Goal: Transaction & Acquisition: Purchase product/service

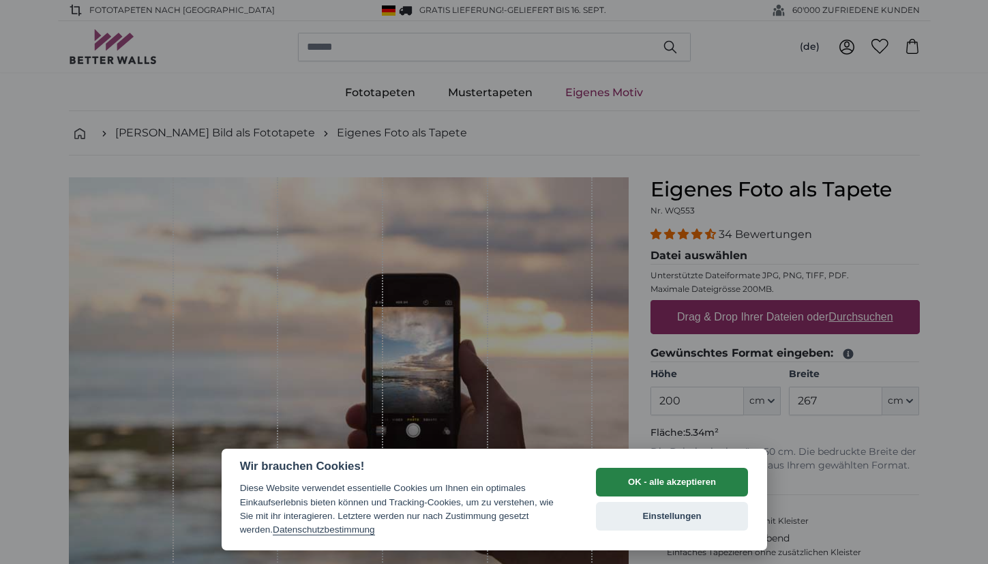
click at [674, 492] on button "OK - alle akzeptieren" at bounding box center [672, 482] width 153 height 29
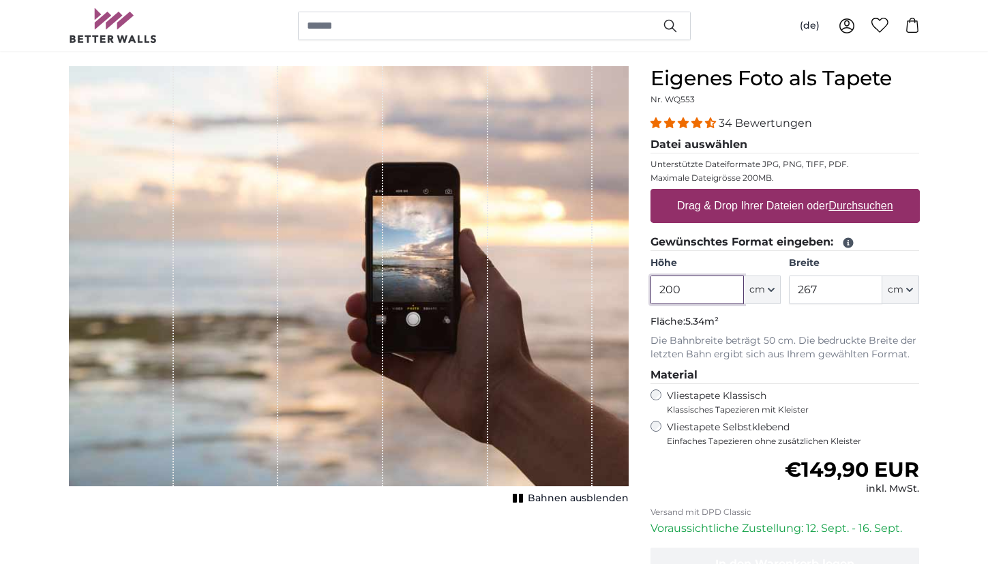
scroll to position [102, 0]
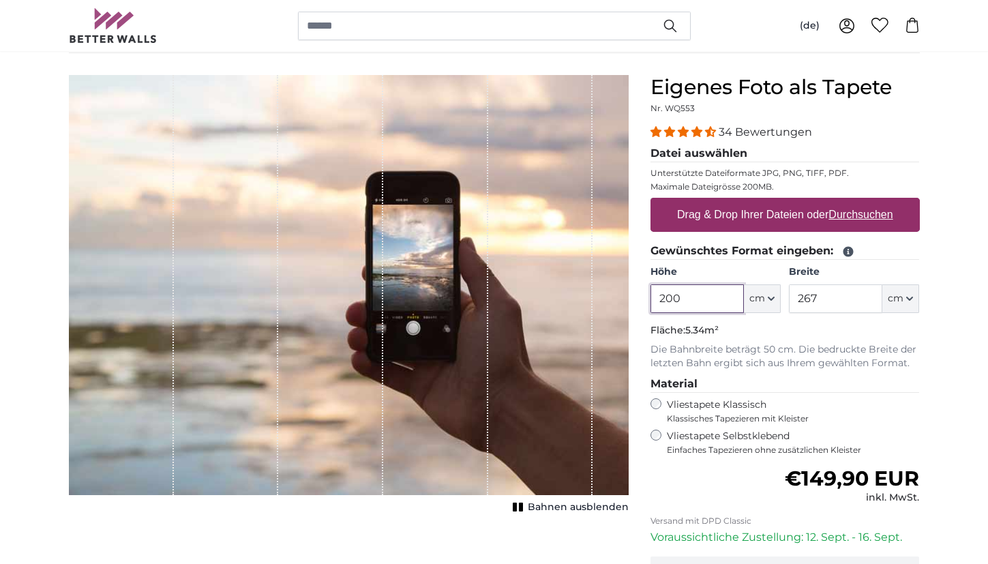
click at [673, 298] on input "200" at bounding box center [696, 298] width 93 height 29
type input "270"
click at [811, 300] on input "267" at bounding box center [835, 298] width 93 height 29
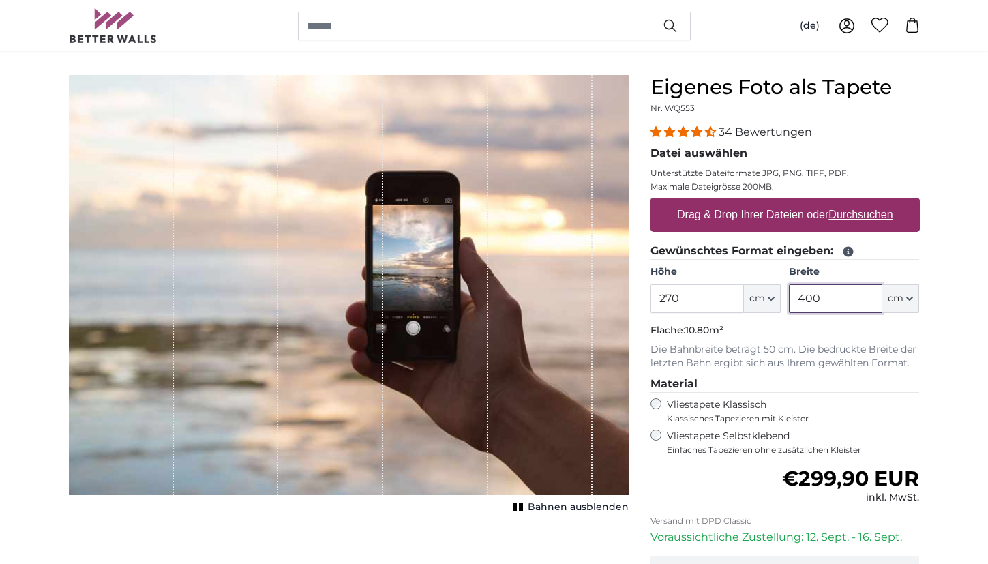
scroll to position [108, 0]
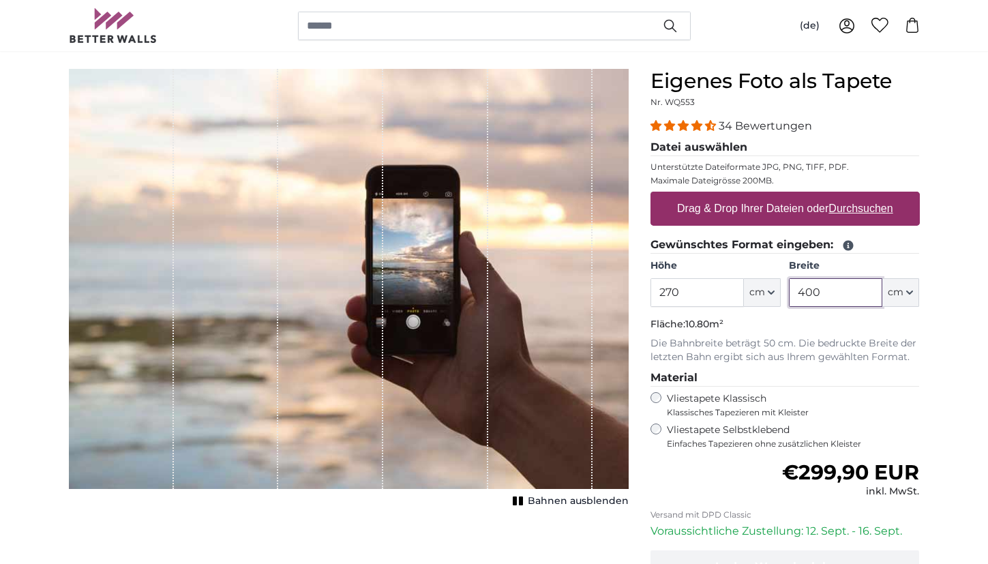
type input "400"
click at [654, 434] on div "Vliestapete Selbstklebend Einfaches Tapezieren ohne zusätzlichen Kleister" at bounding box center [784, 436] width 269 height 26
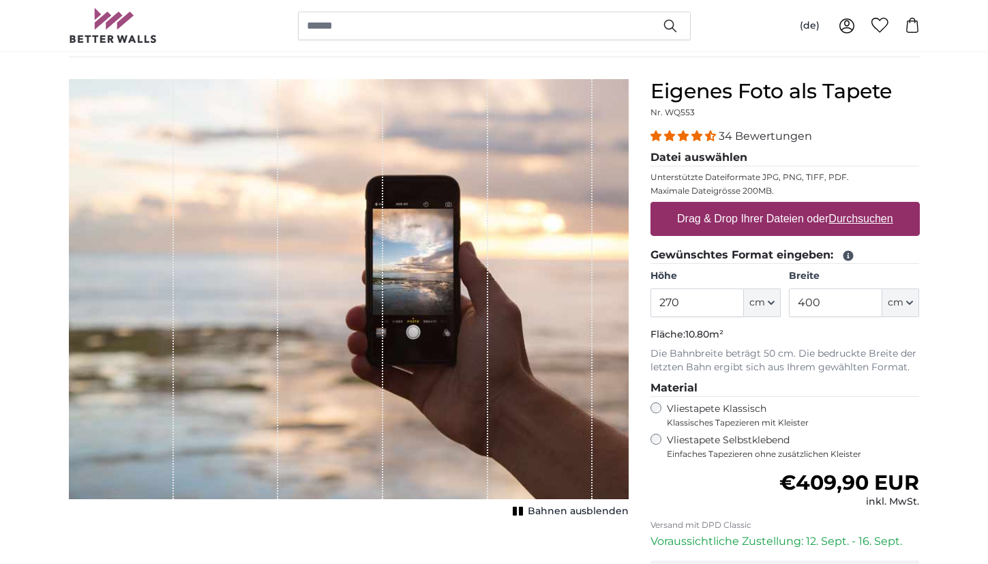
click at [686, 217] on label "Drag & Drop Ihrer Dateien oder Durchsuchen" at bounding box center [784, 218] width 227 height 27
click at [686, 206] on input "Drag & Drop Ihrer Dateien oder Durchsuchen" at bounding box center [784, 204] width 269 height 4
type input "**********"
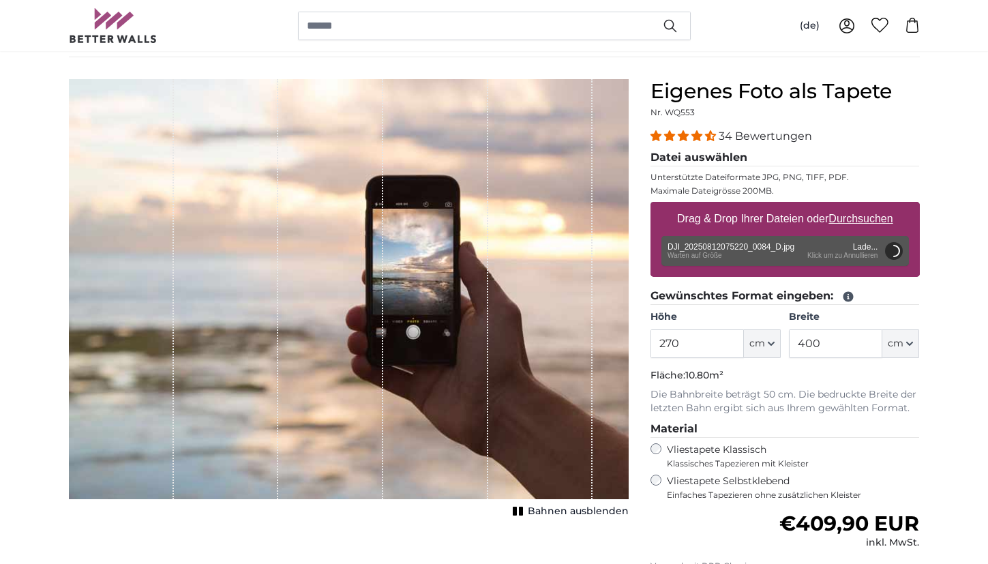
click at [853, 217] on u "Durchsuchen" at bounding box center [860, 219] width 64 height 12
click at [853, 206] on input "Drag & Drop Ihrer Dateien oder Durchsuchen" at bounding box center [784, 204] width 269 height 4
type input "**********"
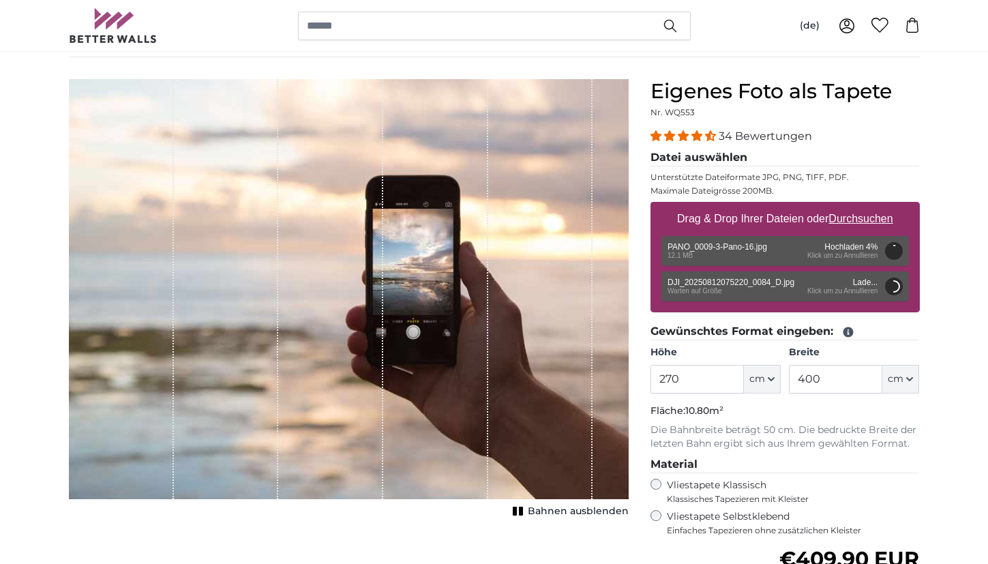
click at [867, 221] on u "Durchsuchen" at bounding box center [860, 219] width 64 height 12
click at [867, 206] on input "Drag & Drop Ihrer Dateien oder Durchsuchen" at bounding box center [784, 204] width 269 height 4
type input "200"
type input "254"
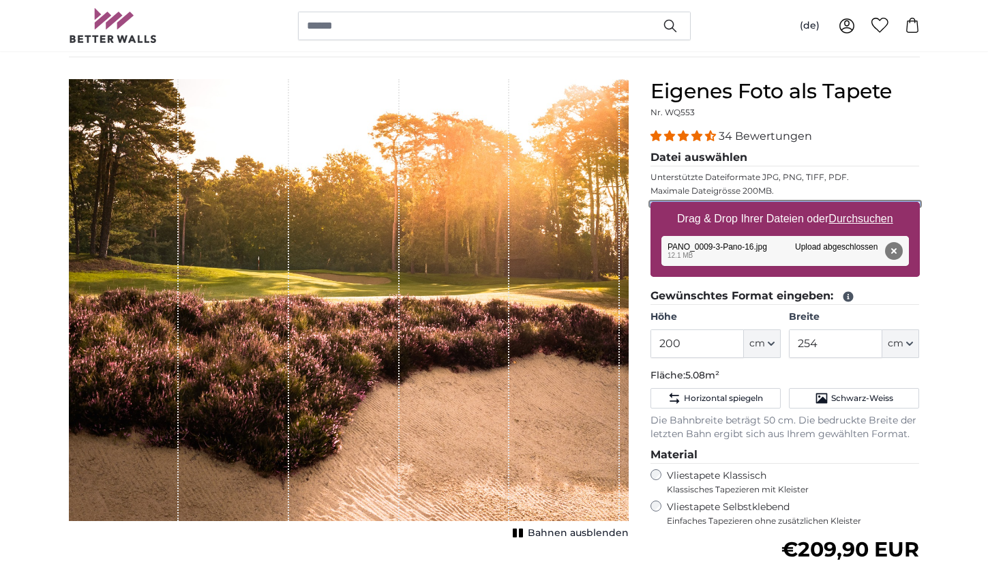
type input "**********"
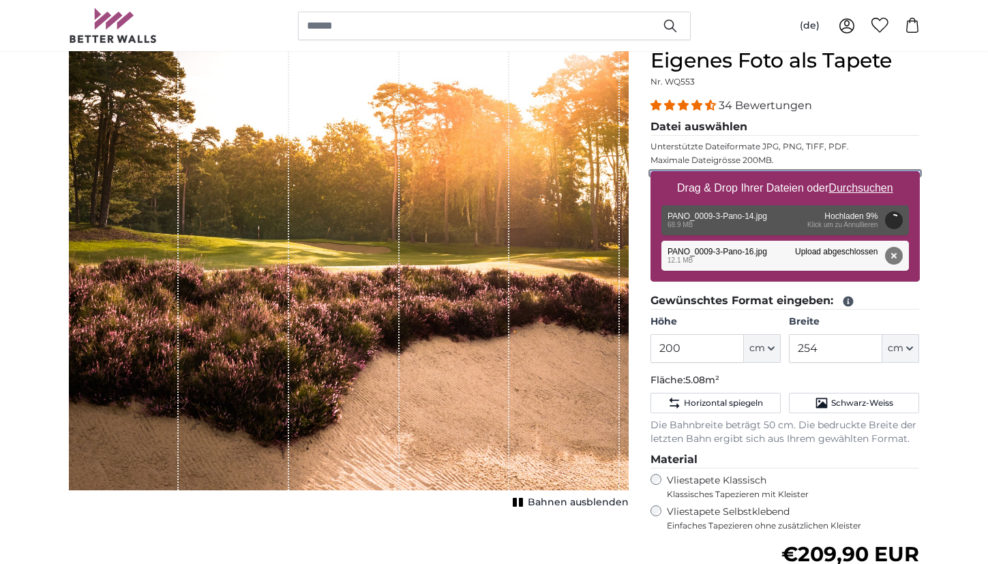
scroll to position [127, 0]
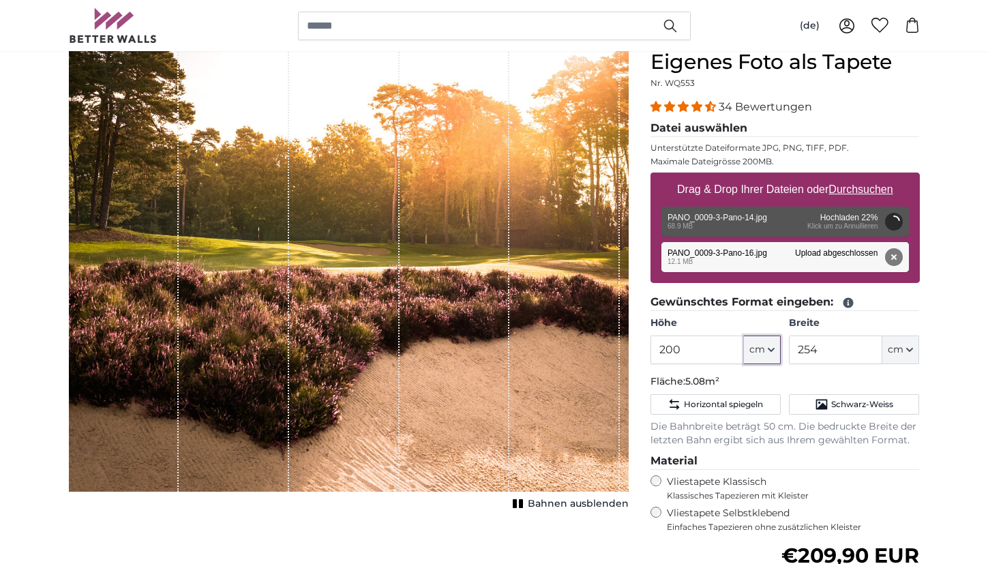
click at [760, 350] on span "cm" at bounding box center [757, 350] width 16 height 14
click at [713, 351] on input "200" at bounding box center [696, 349] width 93 height 29
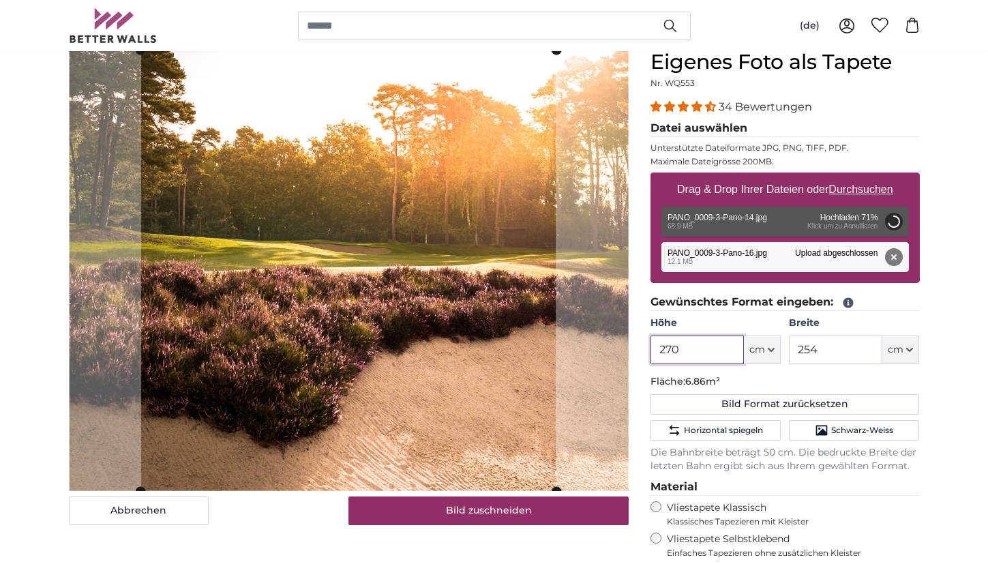
type input "270"
click at [846, 353] on input "254" at bounding box center [835, 349] width 93 height 29
type input "400"
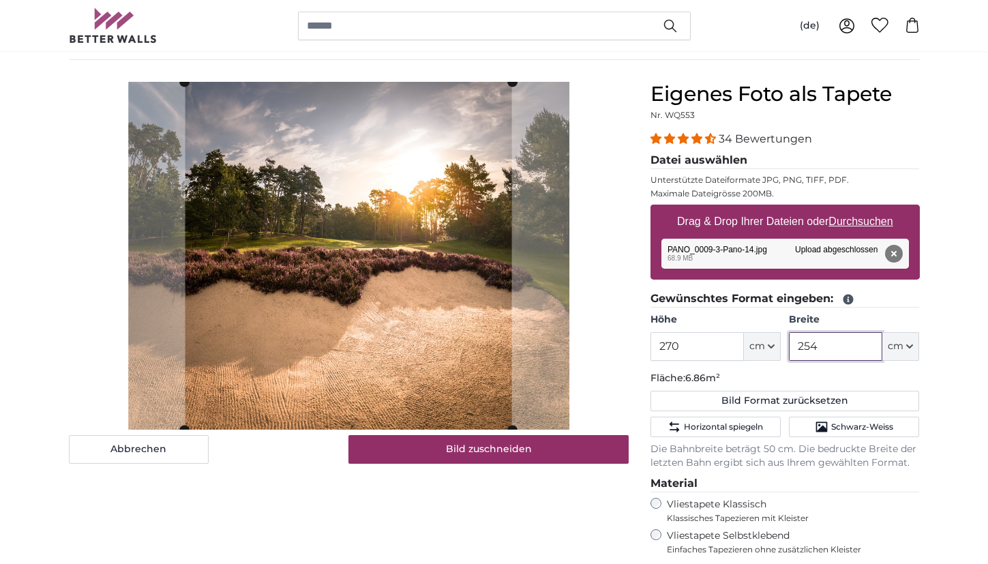
scroll to position [79, 0]
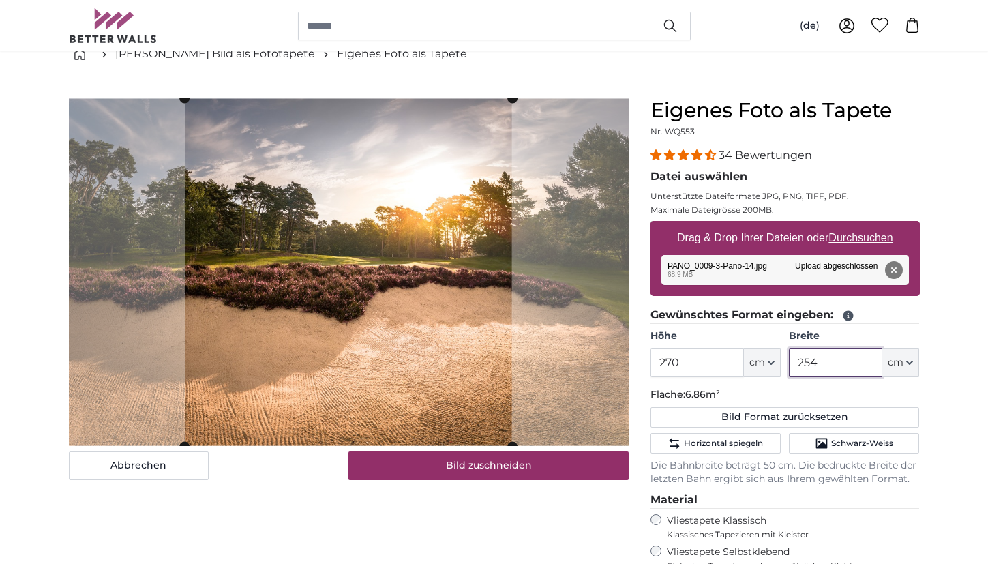
click at [809, 371] on input "254" at bounding box center [835, 362] width 93 height 29
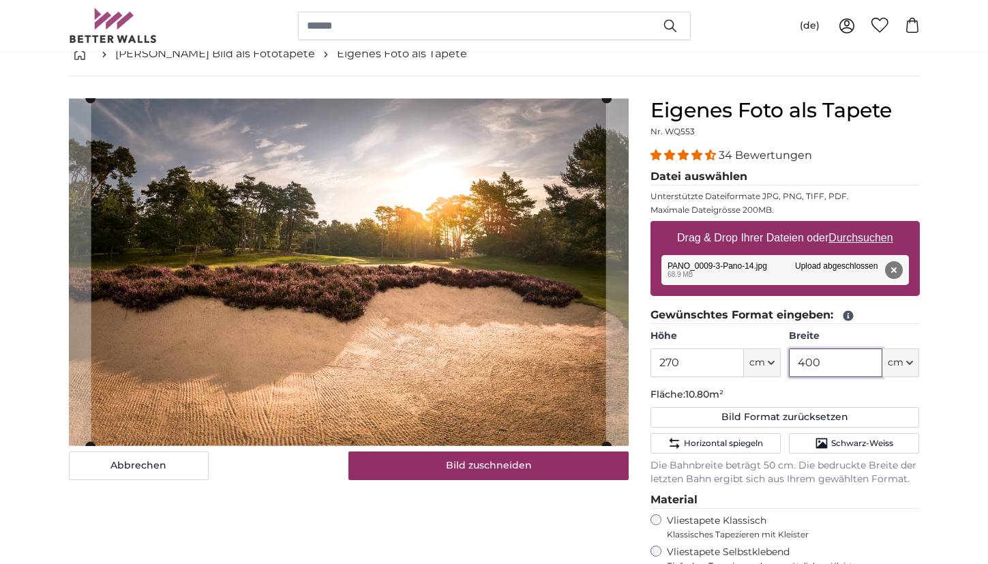
click at [823, 367] on input "400" at bounding box center [835, 362] width 93 height 29
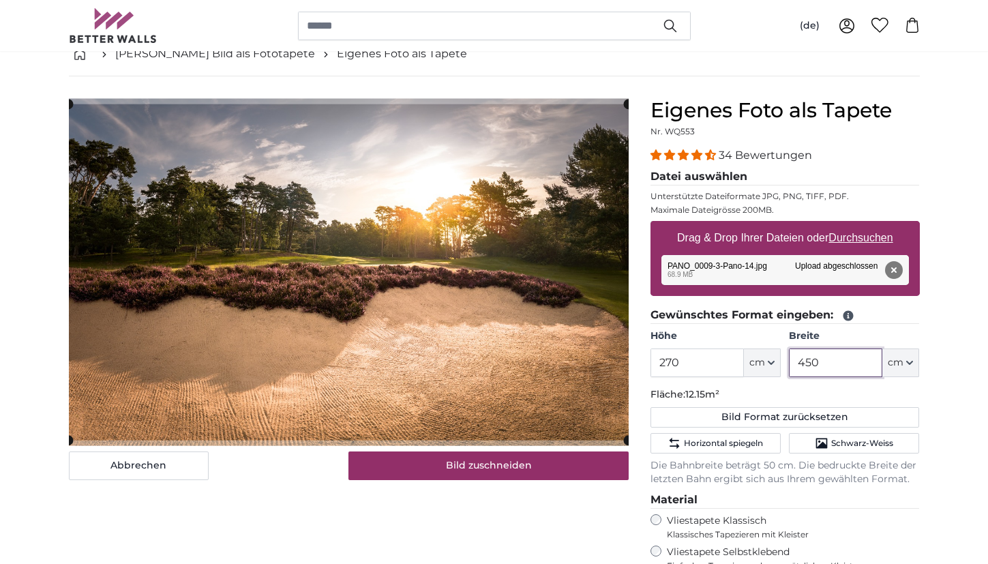
type input "450"
click at [679, 367] on input "270" at bounding box center [696, 362] width 93 height 29
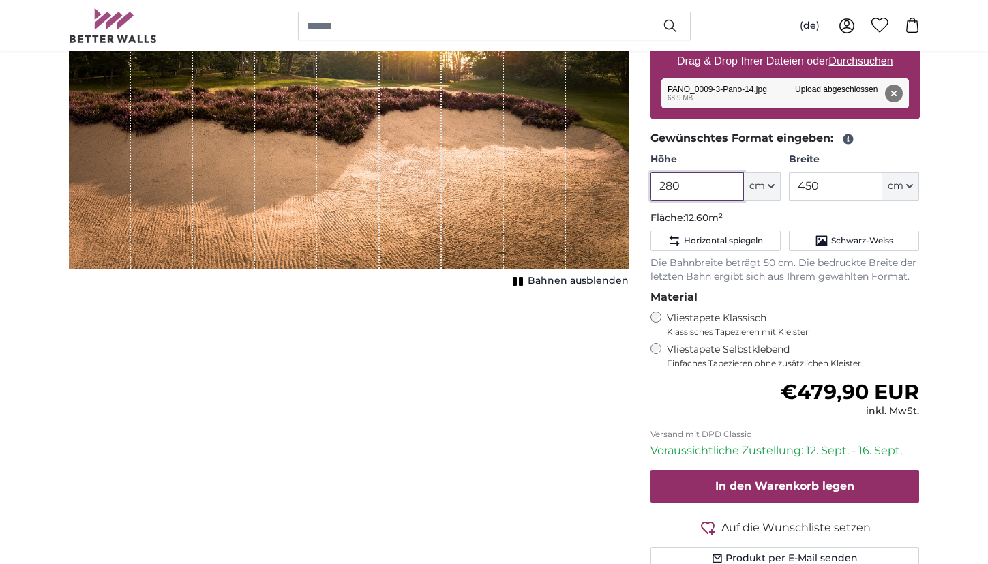
scroll to position [256, 0]
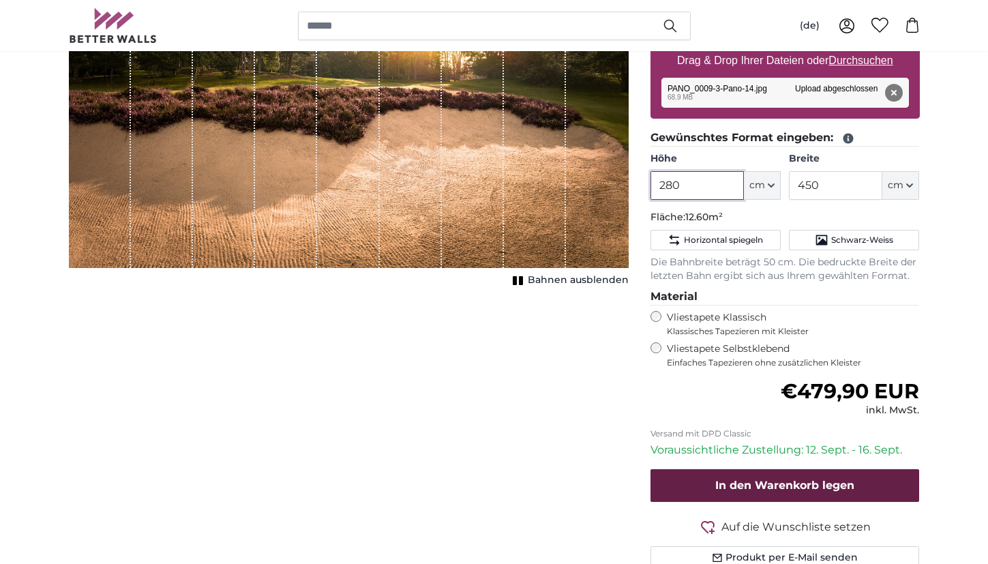
type input "280"
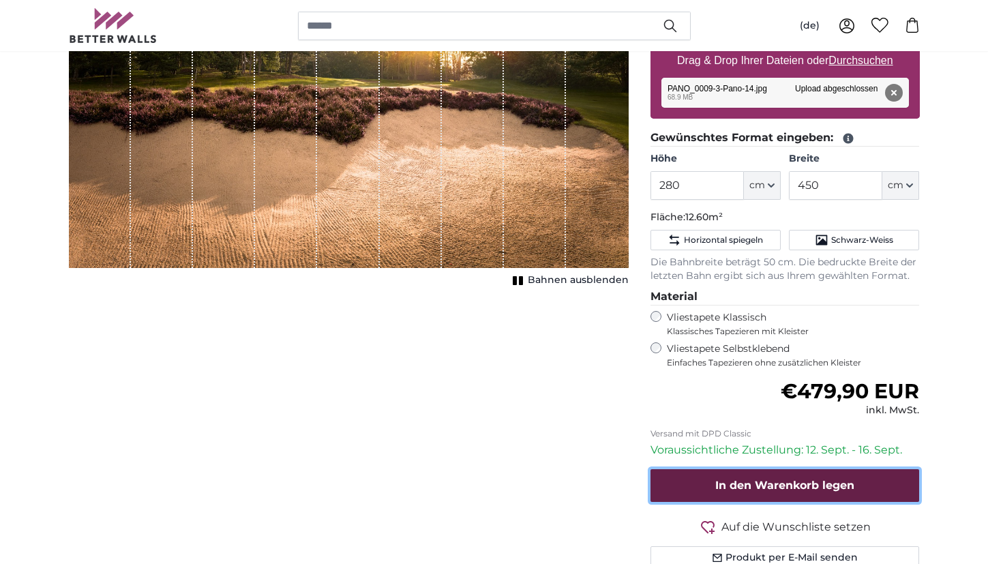
click at [758, 477] on button "In den Warenkorb legen" at bounding box center [784, 485] width 269 height 33
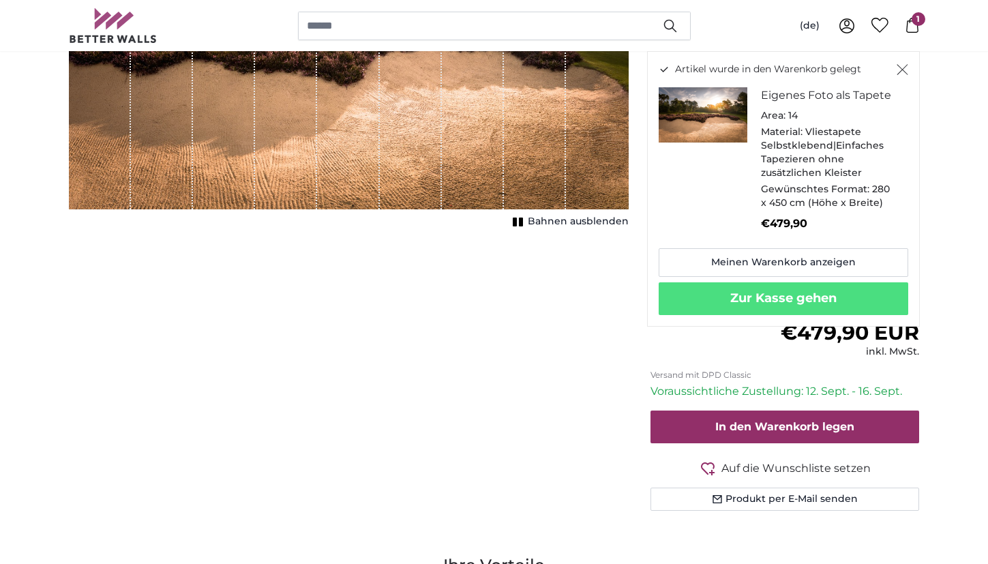
scroll to position [334, 0]
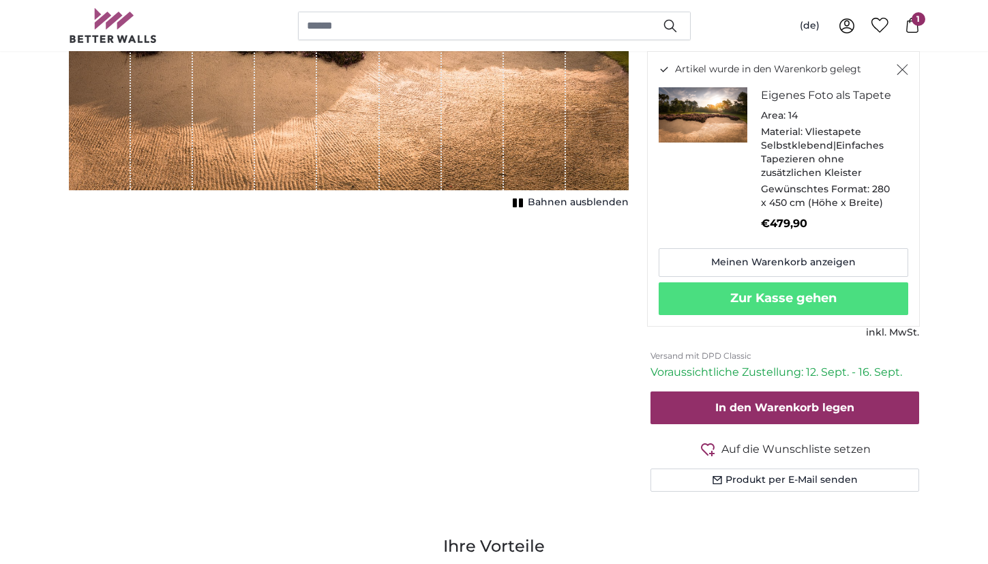
click at [752, 452] on span "Auf die Wunschliste setzen" at bounding box center [795, 449] width 149 height 16
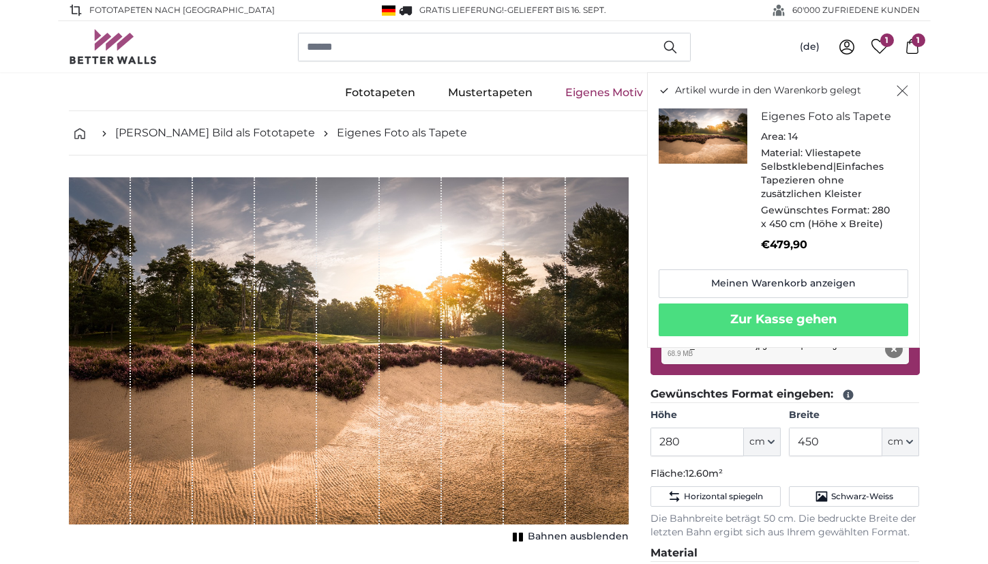
scroll to position [8, 0]
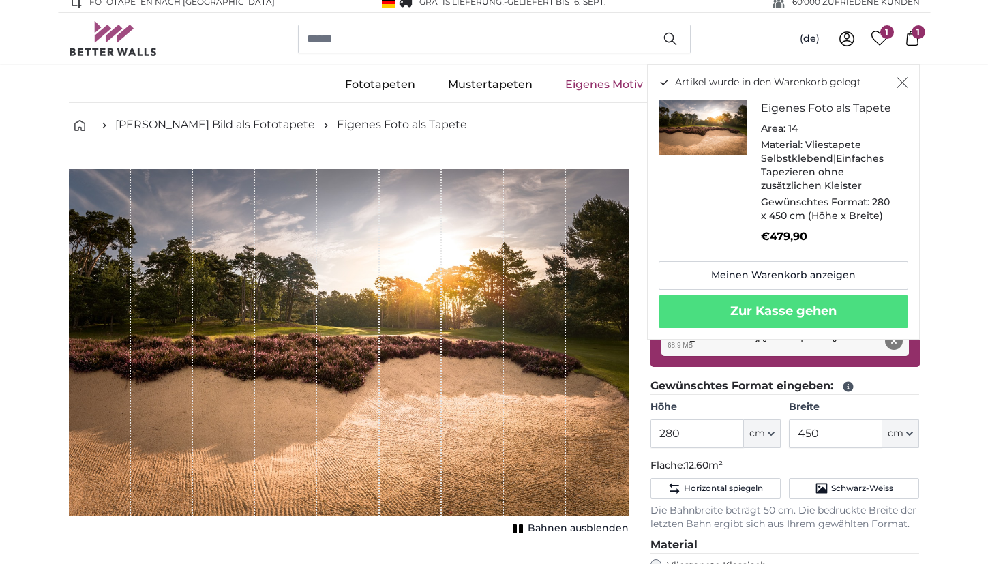
click at [905, 39] on icon at bounding box center [912, 38] width 15 height 15
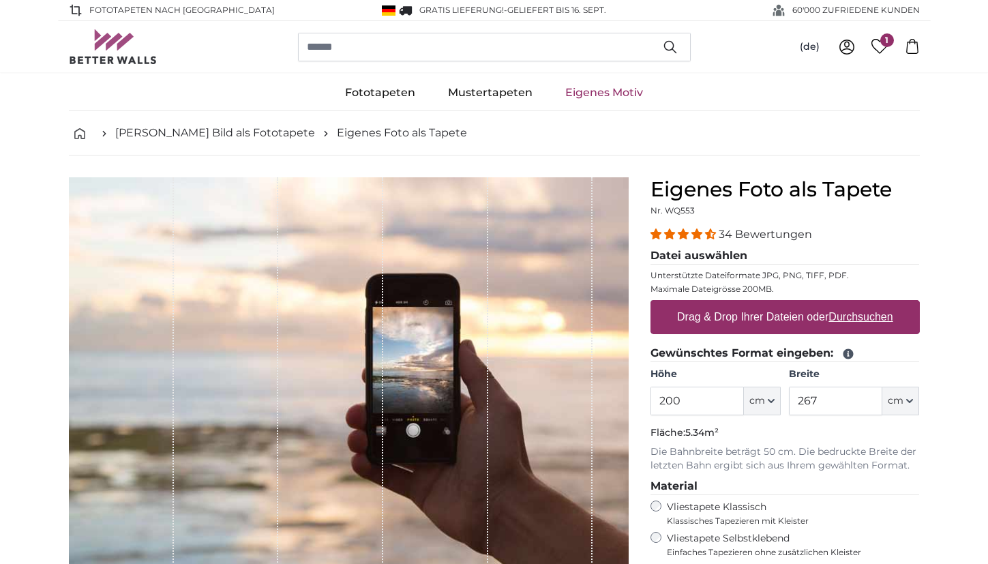
click at [693, 398] on input "200" at bounding box center [696, 400] width 93 height 29
type input "260"
click at [843, 398] on input "267" at bounding box center [835, 400] width 93 height 29
click at [694, 321] on label "Drag & Drop Ihrer Dateien oder Durchsuchen" at bounding box center [784, 316] width 227 height 27
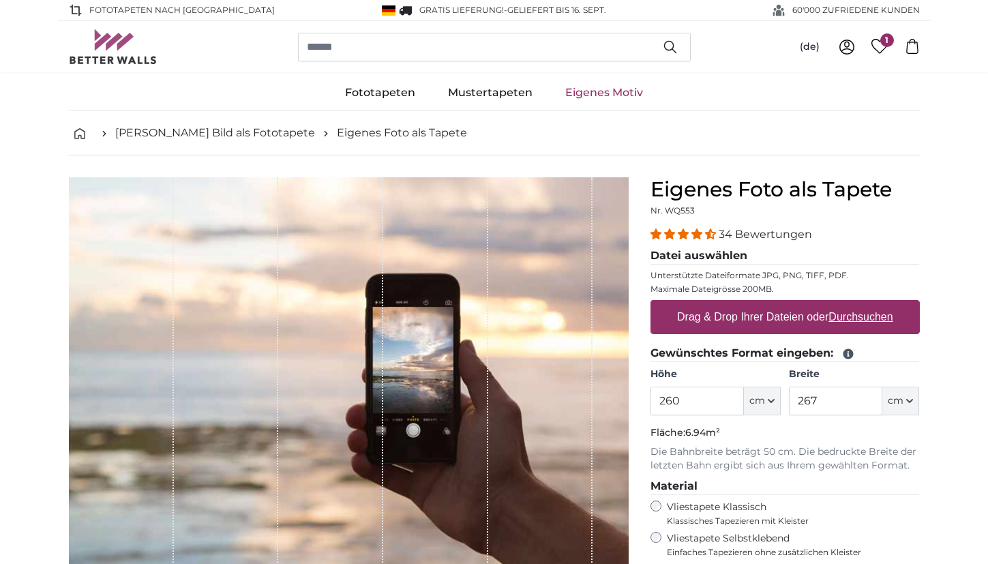
click at [694, 304] on input "Drag & Drop Ihrer Dateien oder Durchsuchen" at bounding box center [784, 302] width 269 height 4
type input "**********"
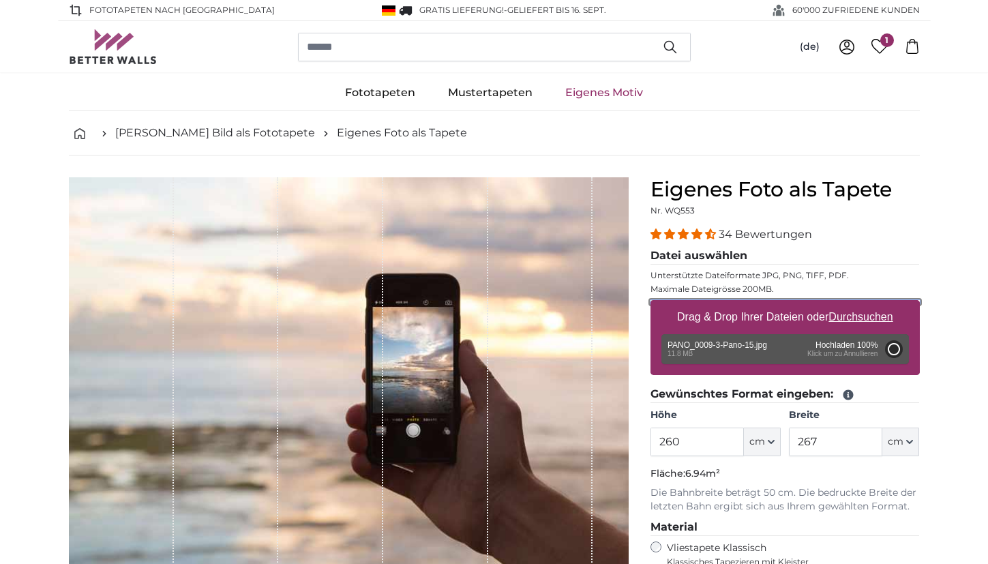
type input "200"
type input "254"
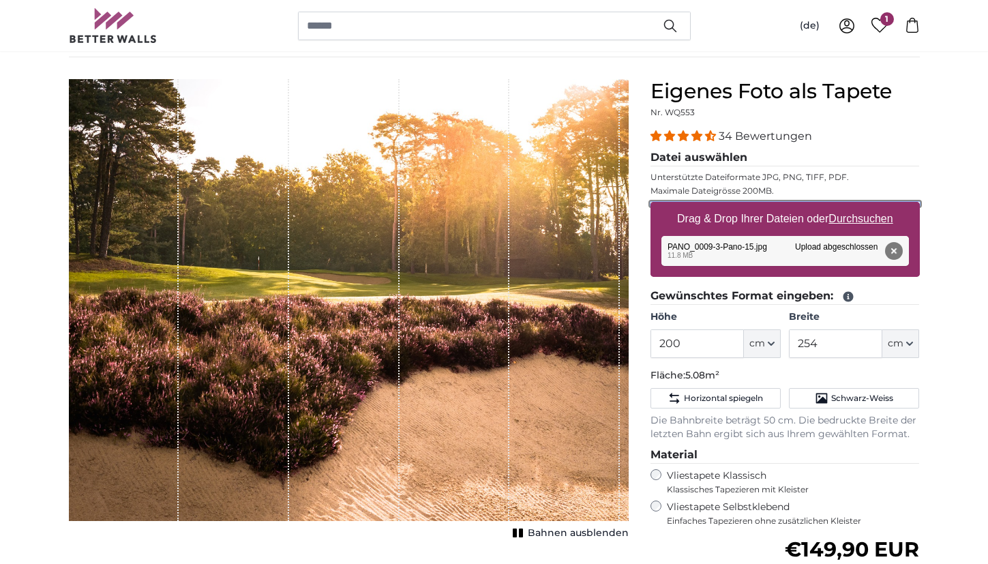
scroll to position [76, 0]
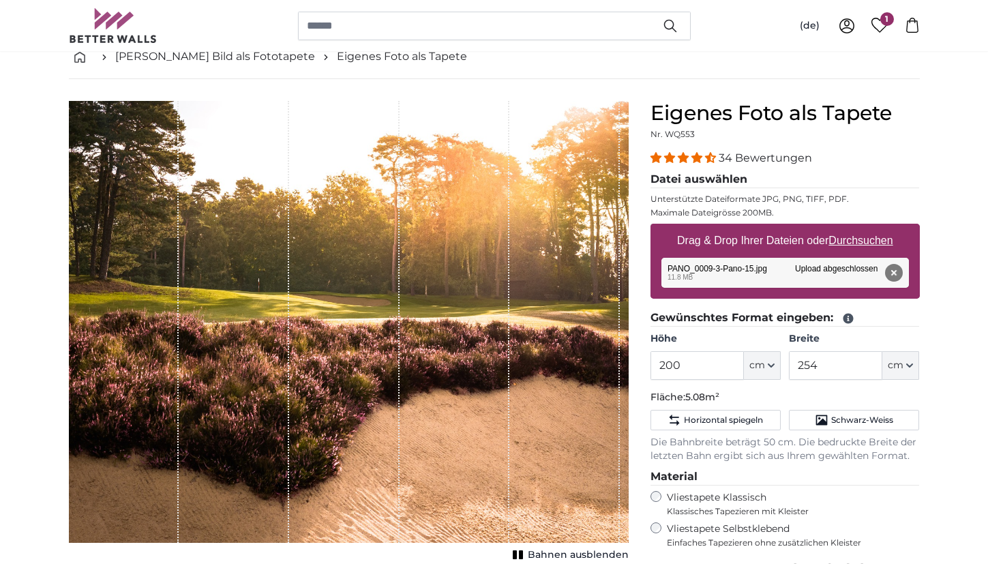
click at [846, 238] on u "Durchsuchen" at bounding box center [860, 240] width 64 height 12
click at [846, 228] on input "Drag & Drop Ihrer Dateien oder Durchsuchen" at bounding box center [784, 226] width 269 height 4
type input "**********"
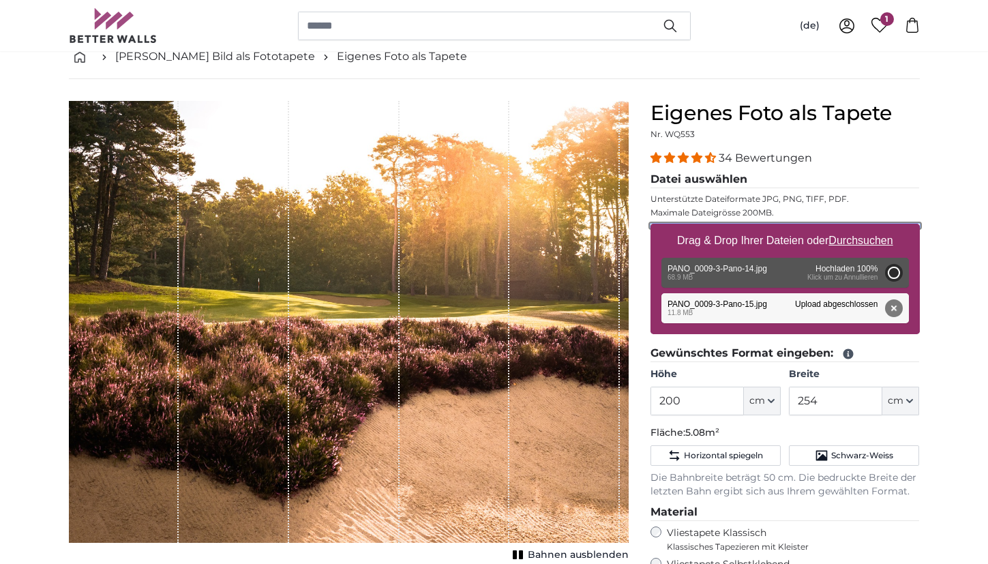
type input "322"
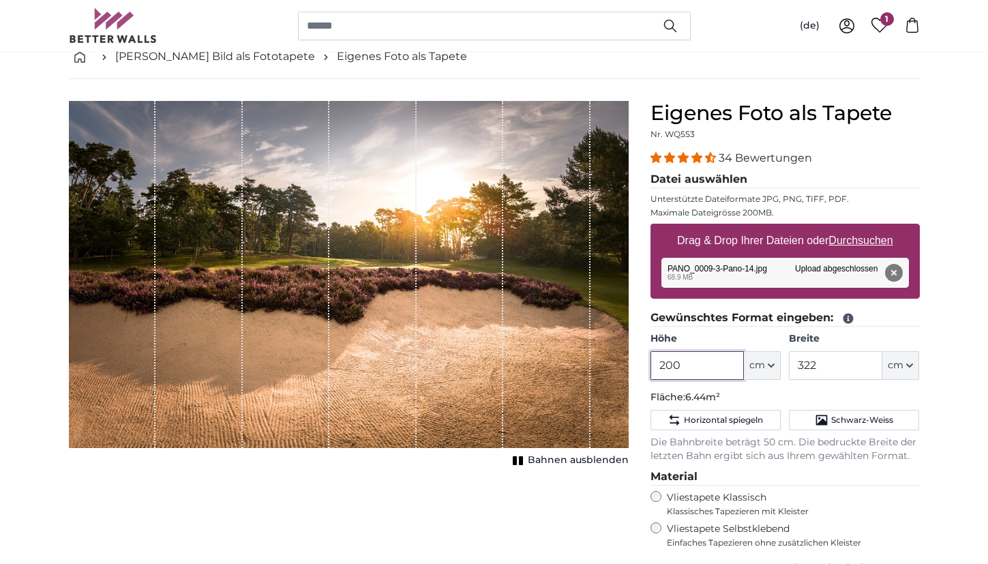
click at [665, 369] on input "200" at bounding box center [696, 365] width 93 height 29
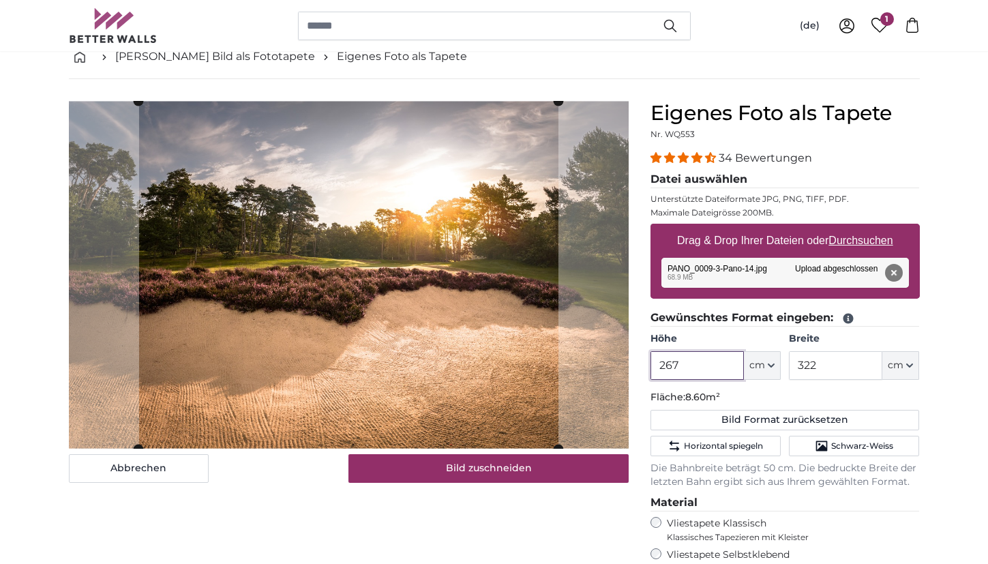
click at [673, 362] on input "267" at bounding box center [696, 365] width 93 height 29
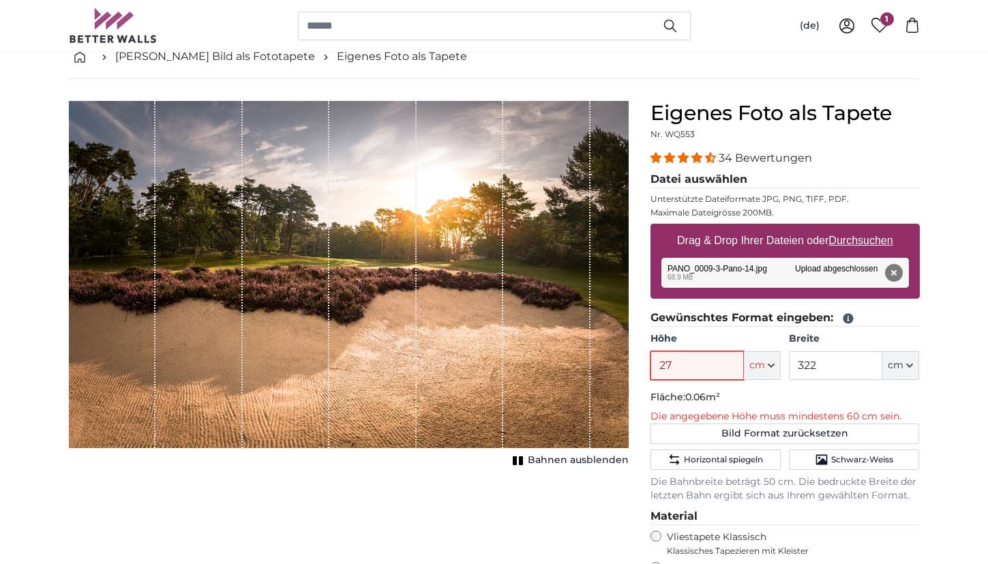
type input "270"
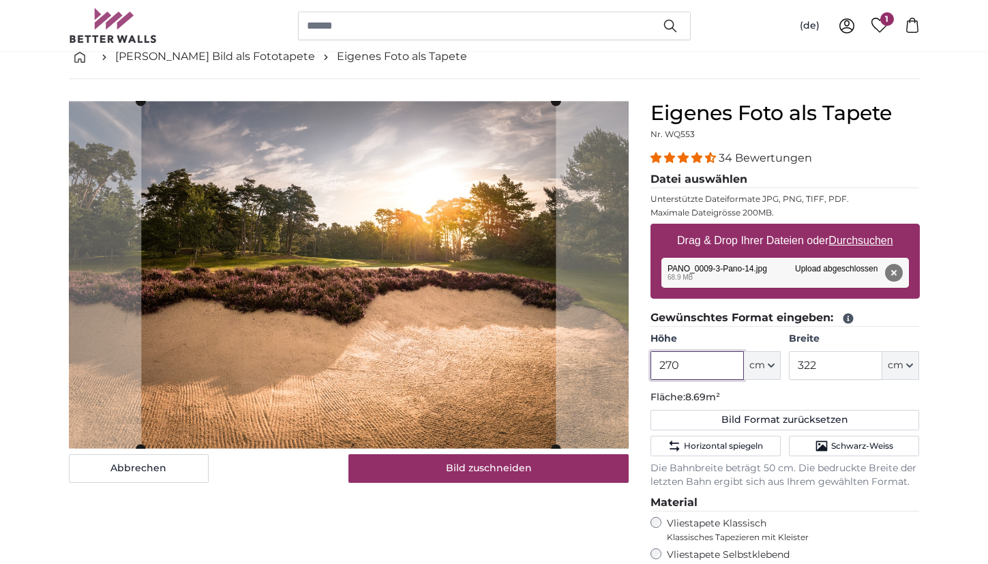
type input "270"
click at [844, 363] on input "322" at bounding box center [835, 365] width 93 height 29
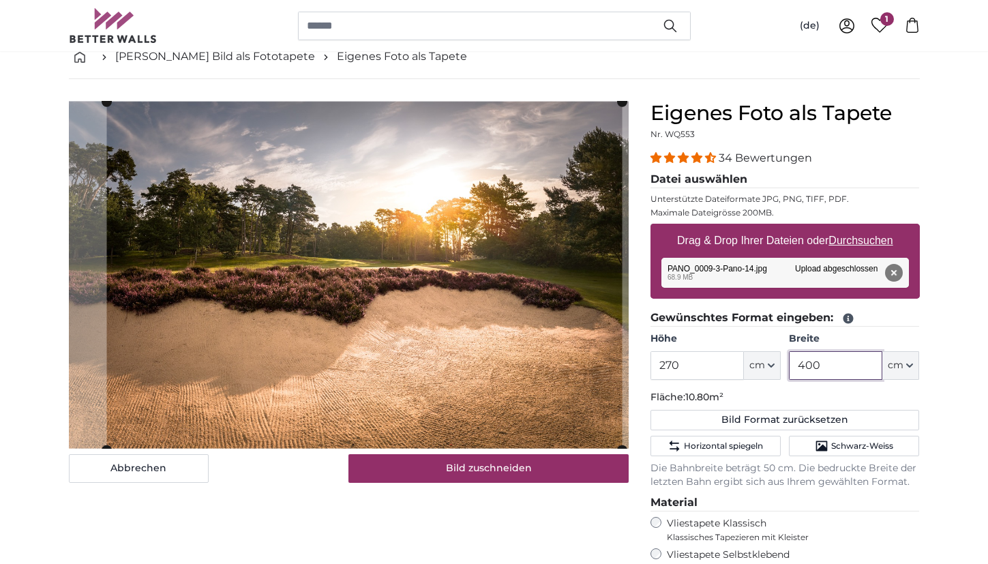
click at [582, 322] on cropper-handle at bounding box center [363, 276] width 515 height 348
click at [825, 367] on input "400" at bounding box center [835, 365] width 93 height 29
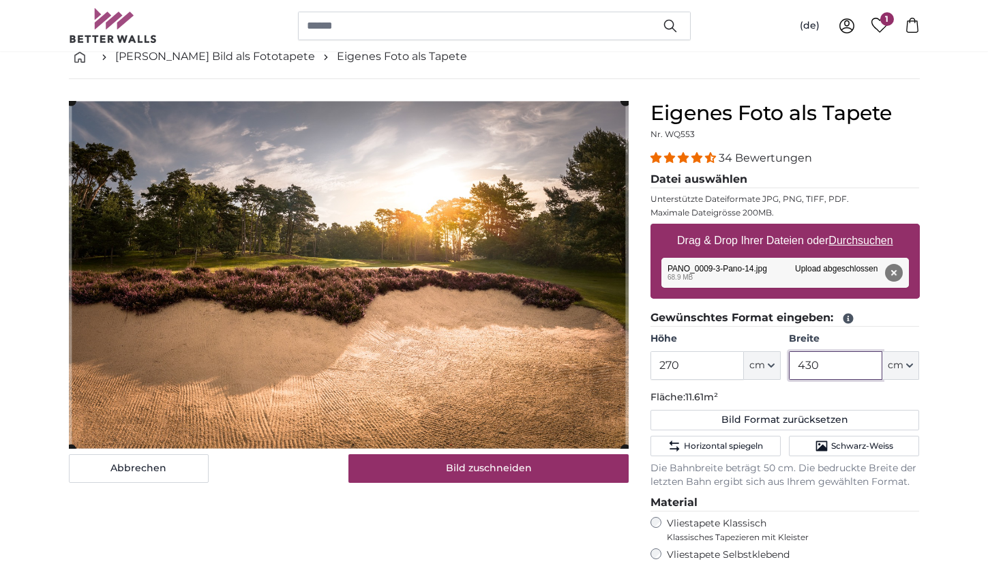
click at [820, 366] on input "430" at bounding box center [835, 365] width 93 height 29
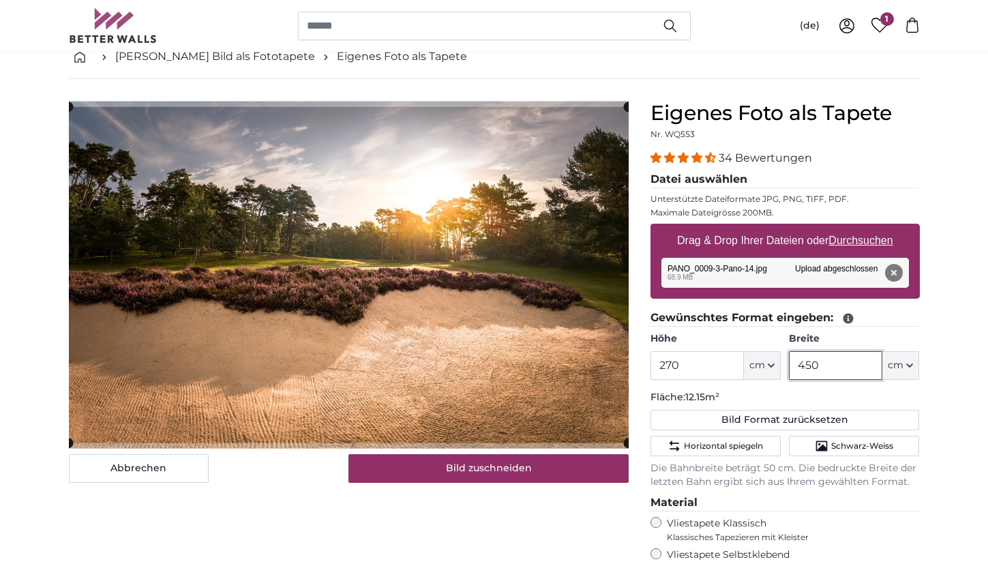
type input "450"
click at [695, 365] on input "270" at bounding box center [696, 365] width 93 height 29
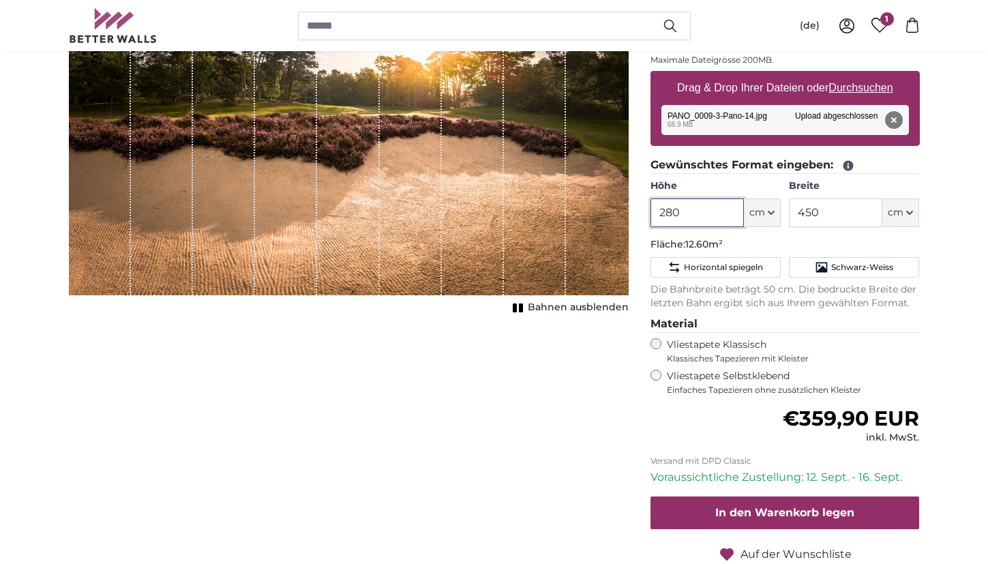
scroll to position [264, 0]
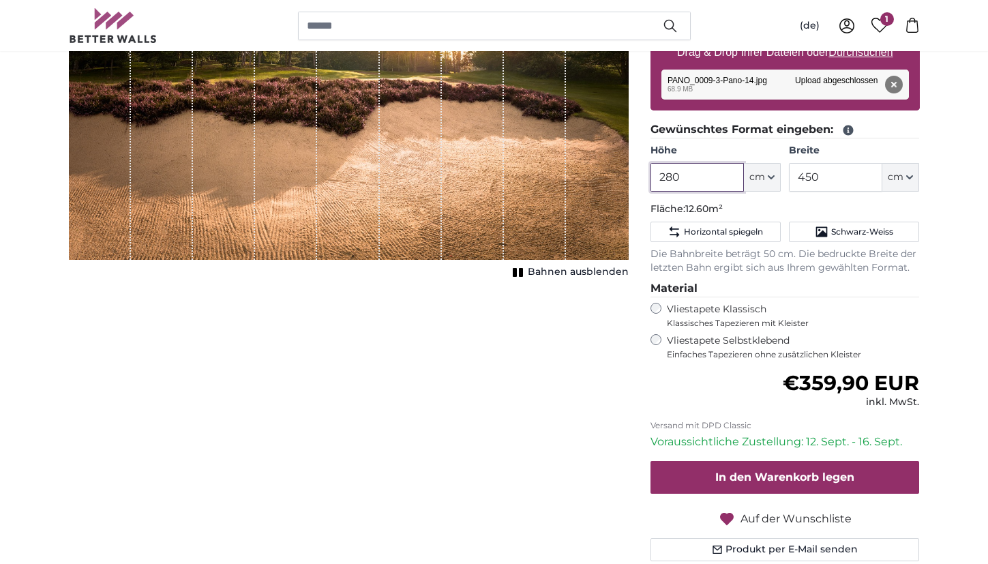
type input "280"
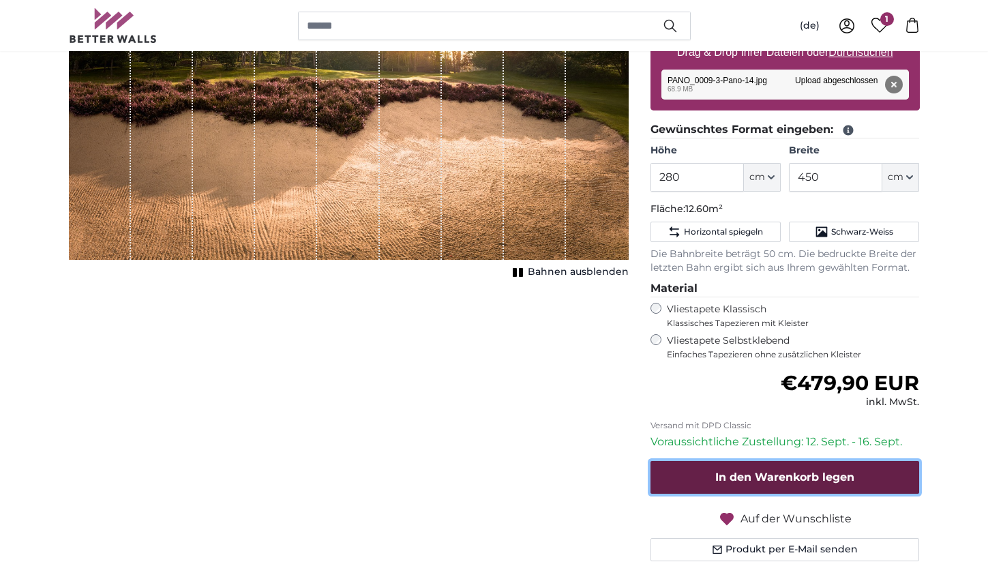
click at [796, 481] on span "In den Warenkorb legen" at bounding box center [784, 476] width 139 height 13
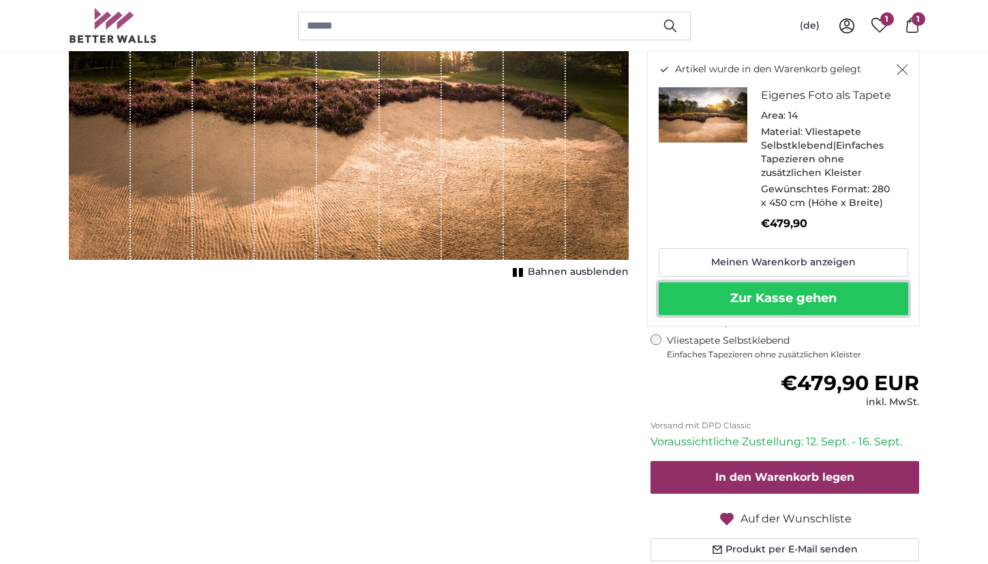
click at [804, 297] on button "Zur Kasse gehen" at bounding box center [782, 298] width 249 height 33
